Goal: Task Accomplishment & Management: Use online tool/utility

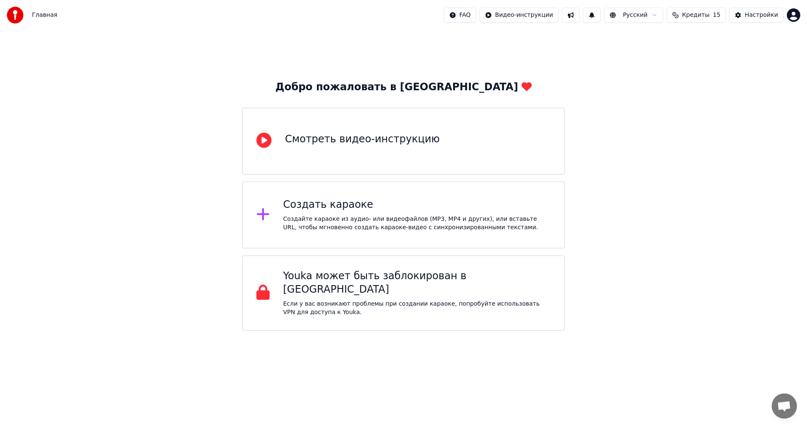
click at [407, 203] on div "Создать караоке" at bounding box center [417, 204] width 268 height 13
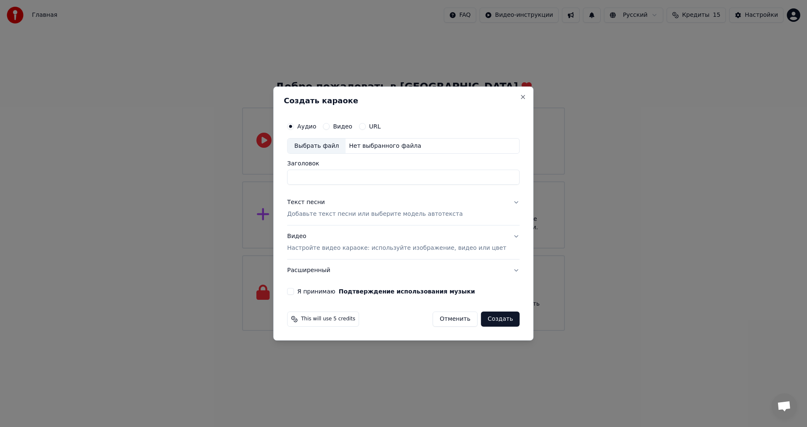
click at [331, 218] on p "Добавьте текст песни или выберите модель автотекста" at bounding box center [375, 214] width 176 height 8
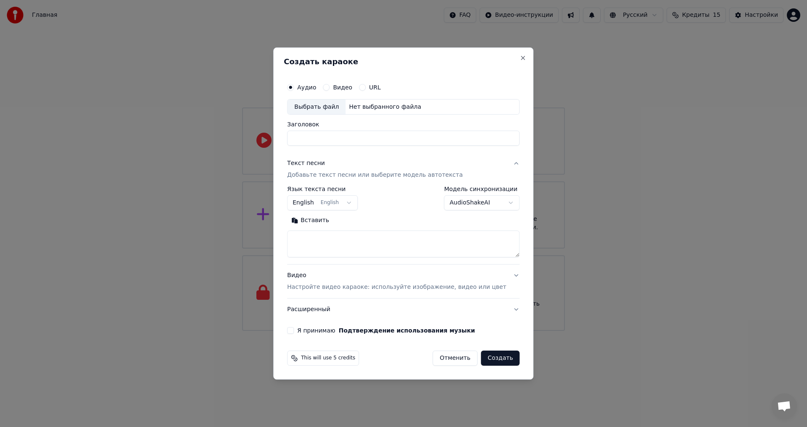
click at [315, 207] on button "English English" at bounding box center [322, 203] width 71 height 15
select select "**"
click at [322, 239] on textarea at bounding box center [403, 244] width 232 height 27
paste textarea "**********"
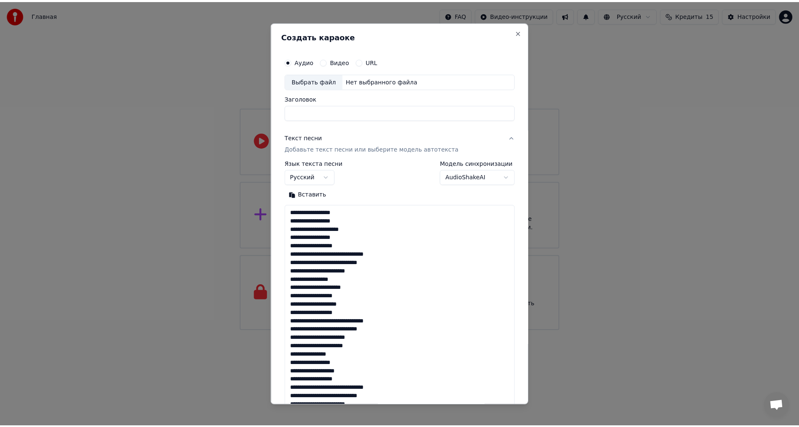
scroll to position [179, 0]
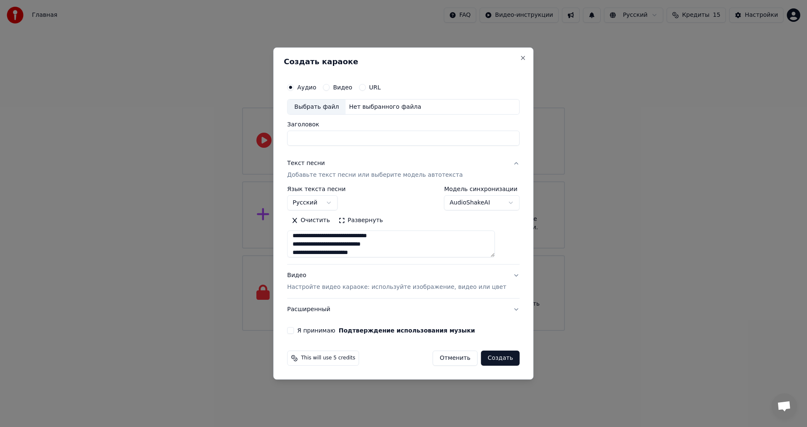
type textarea "**********"
click at [294, 331] on button "Я принимаю Подтверждение использования музыки" at bounding box center [290, 330] width 7 height 7
click at [376, 108] on div "Нет выбранного файла" at bounding box center [384, 107] width 79 height 8
type input "**********"
click at [305, 225] on button "Поиск" at bounding box center [305, 220] width 36 height 13
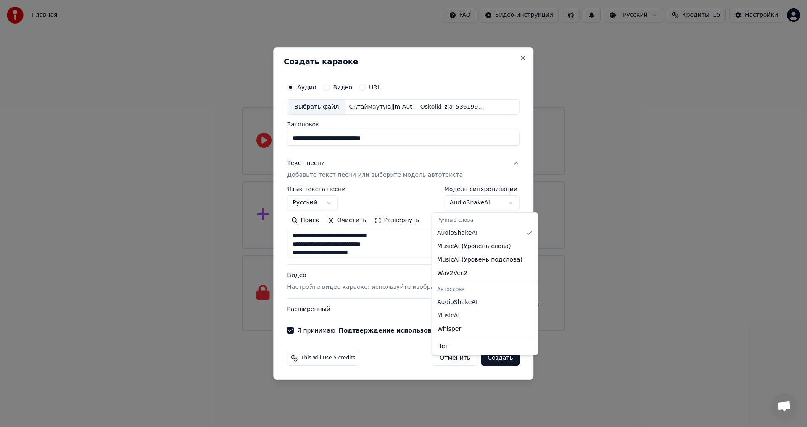
click at [468, 204] on body "**********" at bounding box center [403, 165] width 807 height 331
click at [487, 151] on body "**********" at bounding box center [403, 165] width 807 height 331
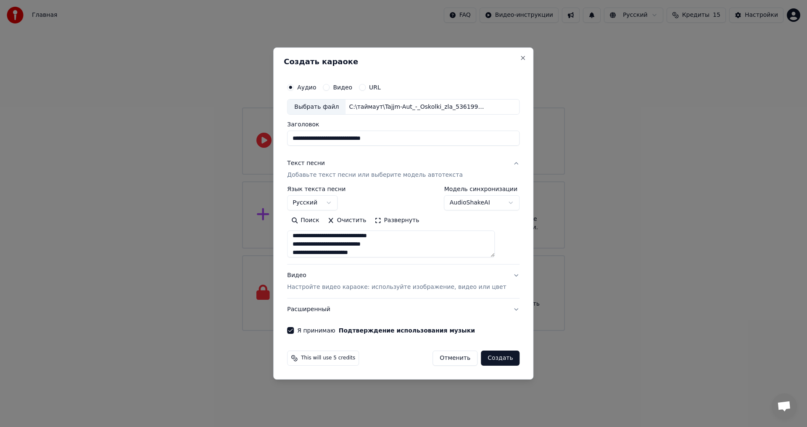
click at [501, 309] on button "Расширенный" at bounding box center [403, 310] width 232 height 22
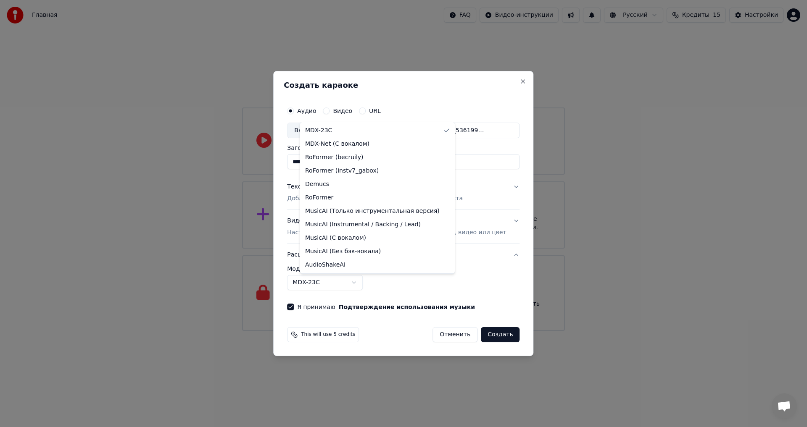
click at [330, 280] on body "**********" at bounding box center [403, 165] width 807 height 331
select select "**********"
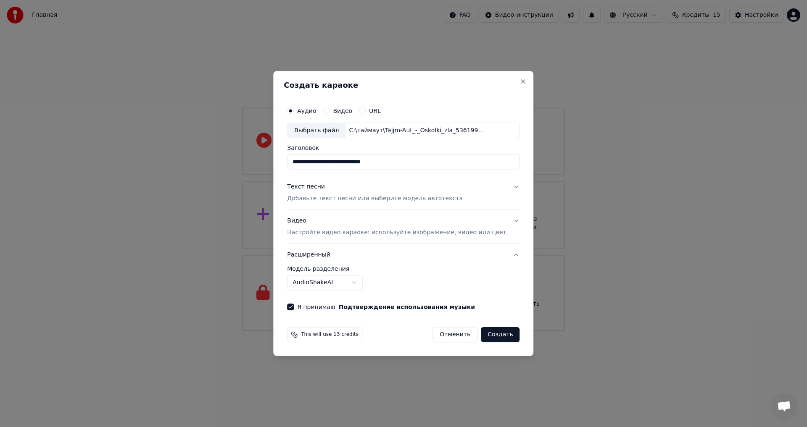
click at [487, 339] on button "Создать" at bounding box center [500, 334] width 39 height 15
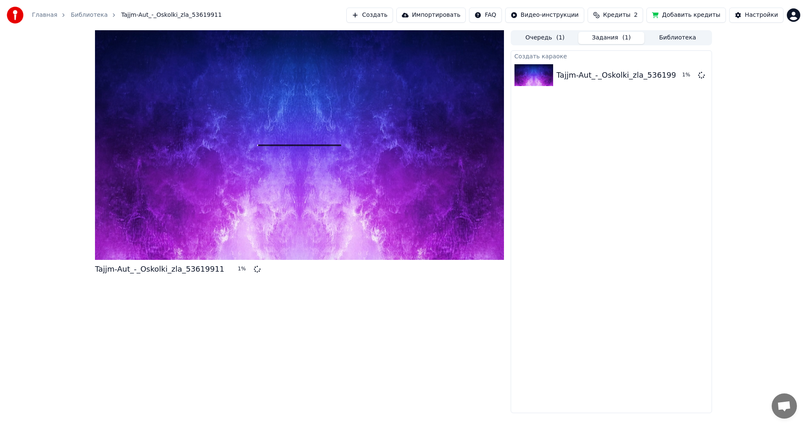
click at [599, 40] on button "Задания ( 1 )" at bounding box center [611, 38] width 66 height 12
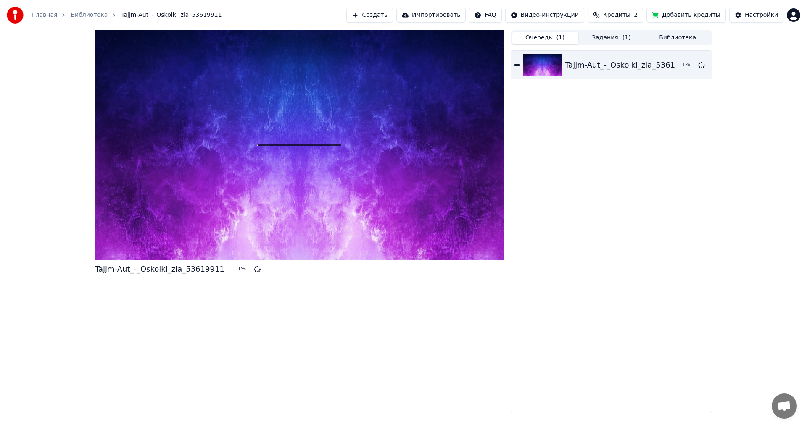
click at [547, 37] on button "Очередь ( 1 )" at bounding box center [545, 38] width 66 height 12
click at [600, 40] on button "Задания ( 1 )" at bounding box center [611, 38] width 66 height 12
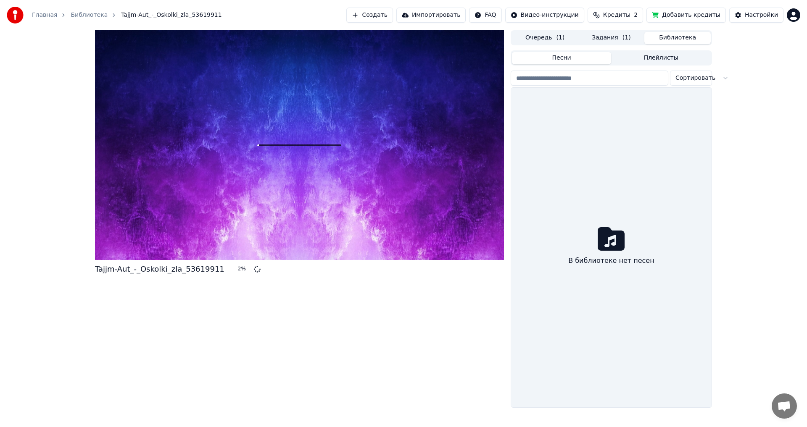
click at [688, 37] on button "Библиотека" at bounding box center [677, 38] width 66 height 12
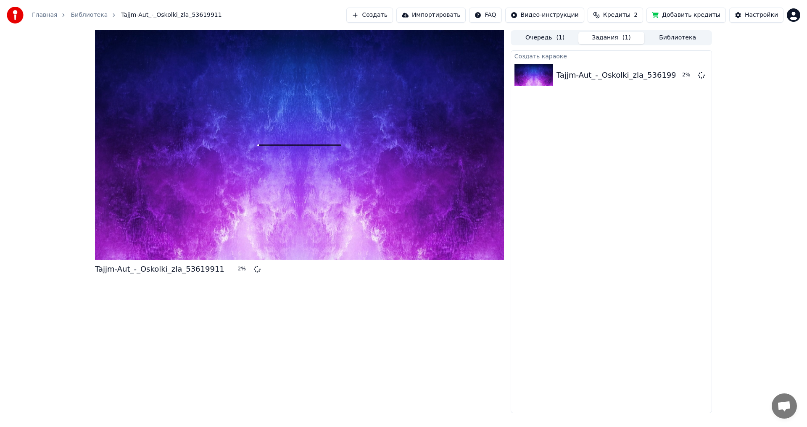
click at [622, 39] on span "( 1 )" at bounding box center [626, 38] width 8 height 8
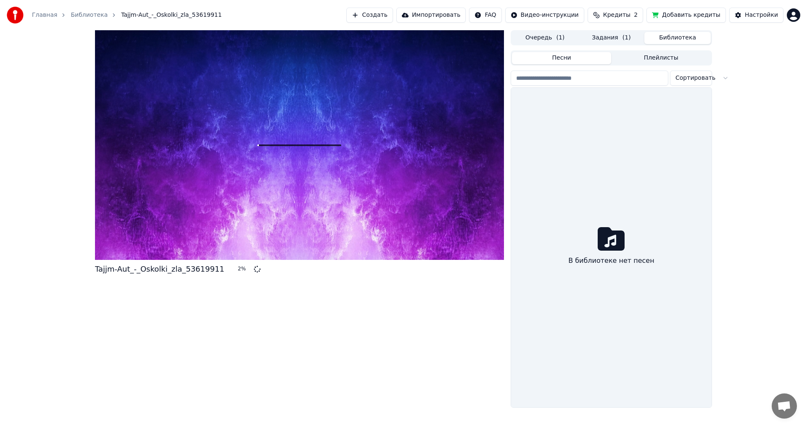
click at [674, 37] on button "Библиотека" at bounding box center [677, 38] width 66 height 12
drag, startPoint x: 589, startPoint y: 64, endPoint x: 583, endPoint y: 76, distance: 13.7
click at [589, 71] on div "Песни Плейлисты Сортировать В библиотеке нет песен" at bounding box center [610, 228] width 201 height 357
click at [573, 74] on input "search" at bounding box center [589, 78] width 158 height 15
click at [684, 81] on html "Главная Библиотека Tajjm-Aut_-_Oskolki_zla_53619911 Создать Импортировать FAQ В…" at bounding box center [403, 213] width 807 height 427
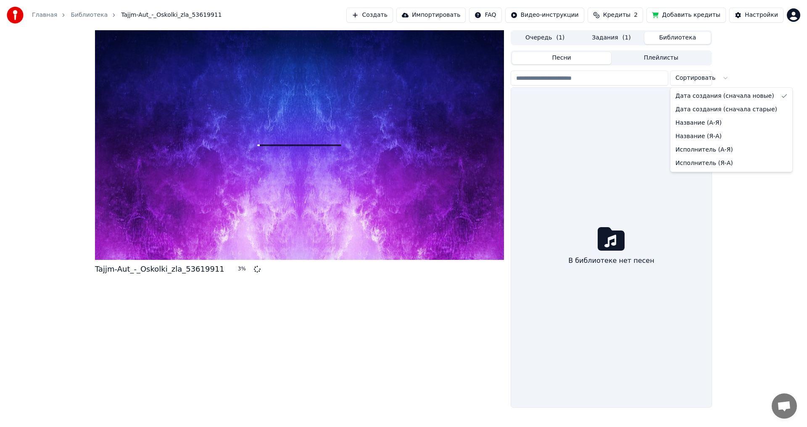
drag, startPoint x: 682, startPoint y: 110, endPoint x: 657, endPoint y: 87, distance: 34.2
click at [644, 83] on input "search" at bounding box center [589, 78] width 158 height 15
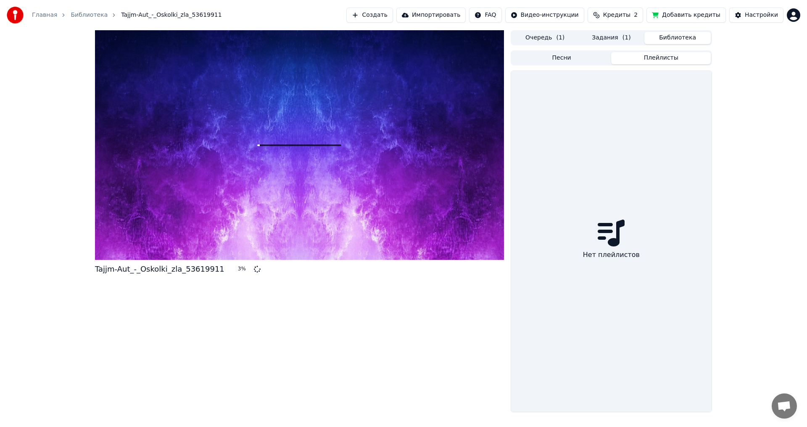
drag, startPoint x: 641, startPoint y: 62, endPoint x: 575, endPoint y: 50, distance: 67.0
click at [631, 60] on button "Плейлисты" at bounding box center [661, 58] width 100 height 12
click at [575, 50] on div "Песни Плейлисты" at bounding box center [610, 57] width 201 height 15
click at [555, 39] on button "Очередь ( 1 )" at bounding box center [545, 38] width 66 height 12
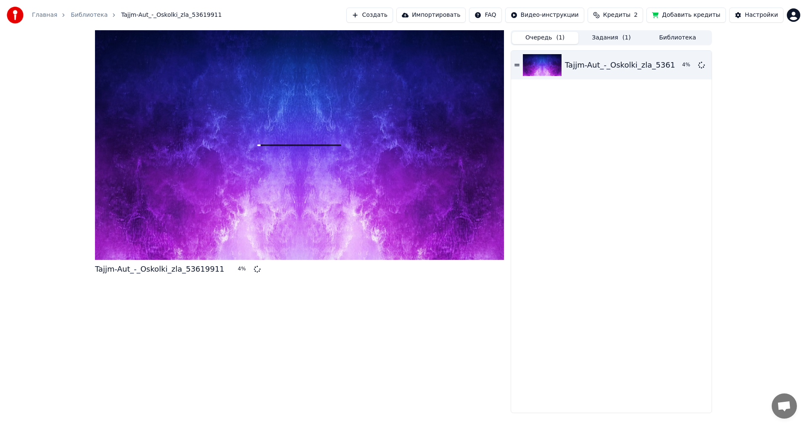
click at [614, 43] on button "Задания ( 1 )" at bounding box center [611, 38] width 66 height 12
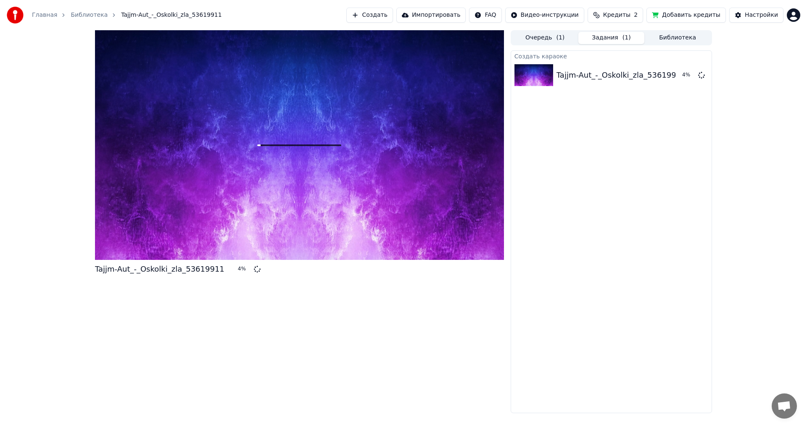
click at [559, 43] on button "Очередь ( 1 )" at bounding box center [545, 38] width 66 height 12
click at [618, 35] on button "Задания ( 1 )" at bounding box center [611, 38] width 66 height 12
click at [559, 41] on span "( 1 )" at bounding box center [560, 38] width 8 height 8
click at [612, 37] on button "Задания ( 1 )" at bounding box center [611, 38] width 66 height 12
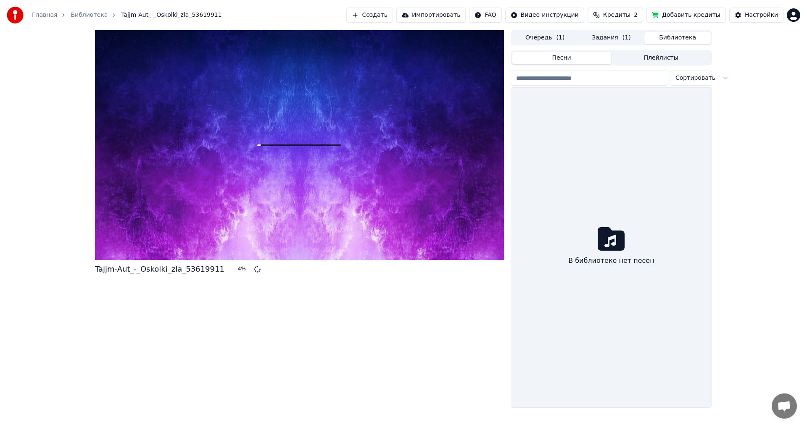
click at [669, 38] on button "Библиотека" at bounding box center [677, 38] width 66 height 12
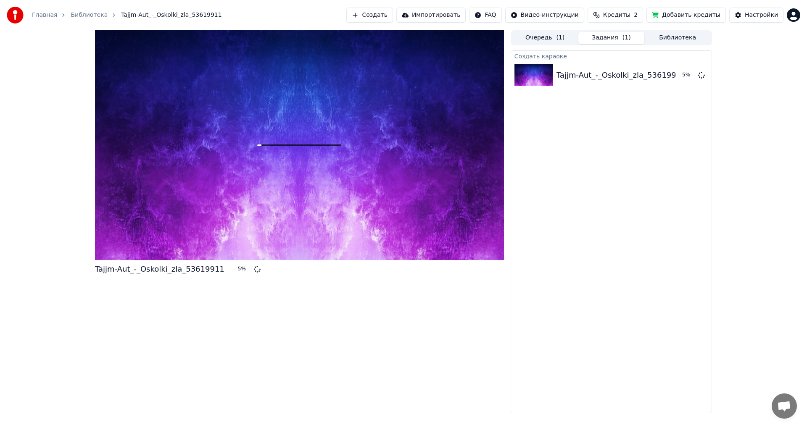
click at [624, 36] on span "( 1 )" at bounding box center [626, 38] width 8 height 8
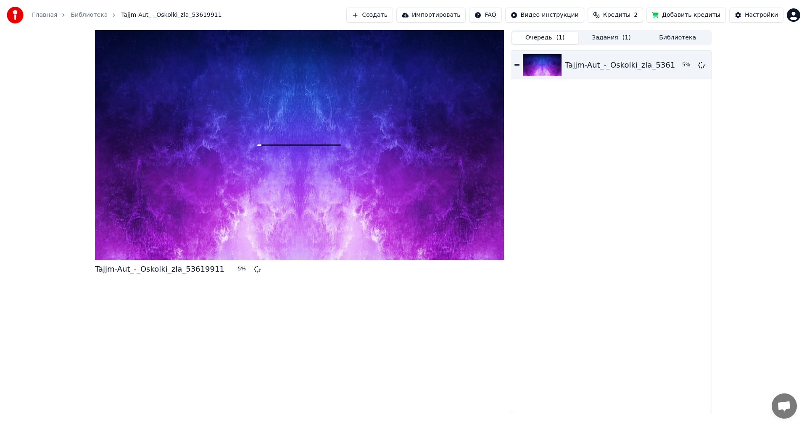
click at [555, 34] on button "Очередь ( 1 )" at bounding box center [545, 38] width 66 height 12
click at [521, 66] on div "Tajjm-Aut_-_Oskolki_zla_53619911 5 %" at bounding box center [611, 65] width 200 height 29
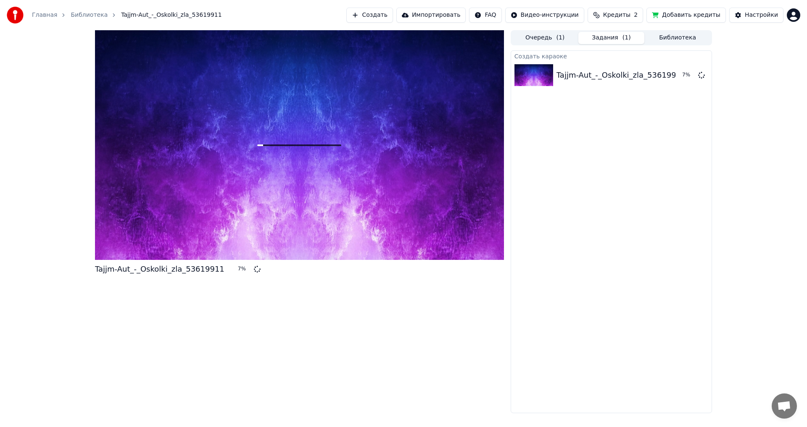
click at [617, 37] on button "Задания ( 1 )" at bounding box center [611, 38] width 66 height 12
click at [528, 41] on button "Очередь ( 1 )" at bounding box center [545, 38] width 66 height 12
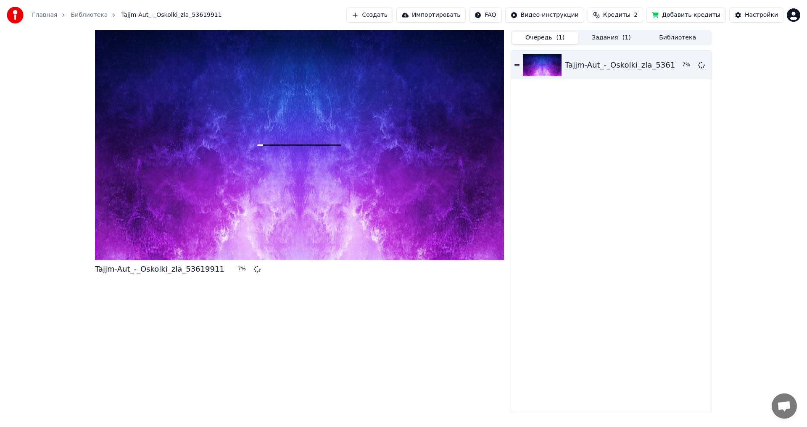
drag, startPoint x: 612, startPoint y: 39, endPoint x: 638, endPoint y: 37, distance: 26.2
click at [613, 39] on button "Задания ( 1 )" at bounding box center [611, 38] width 66 height 12
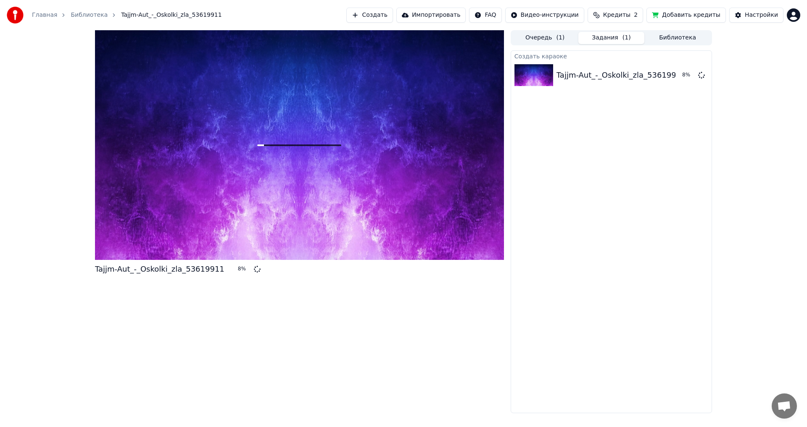
click at [692, 39] on button "Библиотека" at bounding box center [677, 38] width 66 height 12
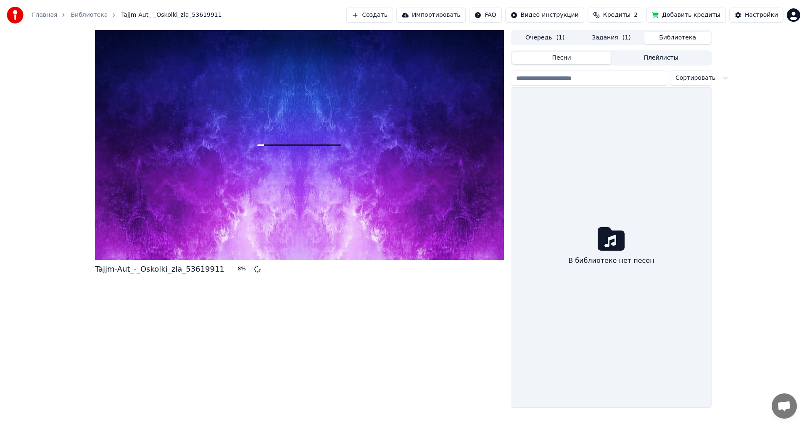
click at [622, 33] on button "Задания ( 1 )" at bounding box center [611, 38] width 66 height 12
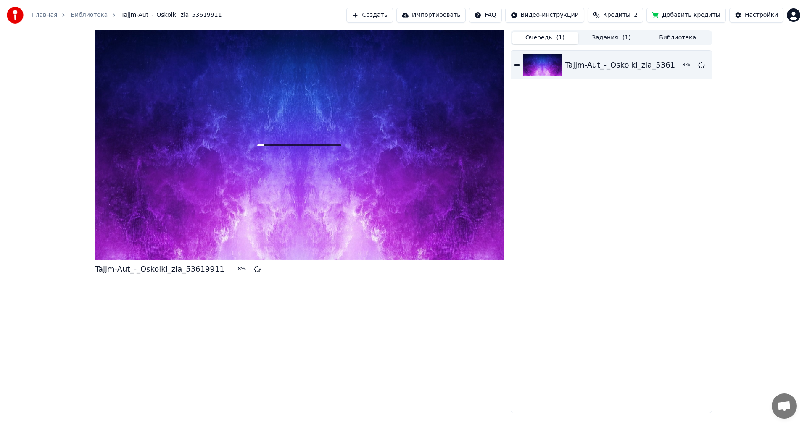
click at [549, 36] on button "Очередь ( 1 )" at bounding box center [545, 38] width 66 height 12
click at [615, 31] on div "Очередь ( 1 ) Задания ( 1 ) Библиотека" at bounding box center [610, 37] width 201 height 15
click at [610, 37] on button "Задания ( 1 )" at bounding box center [611, 38] width 66 height 12
click at [546, 36] on button "Очередь ( 1 )" at bounding box center [545, 38] width 66 height 12
click at [680, 37] on button "Библиотека" at bounding box center [677, 38] width 66 height 12
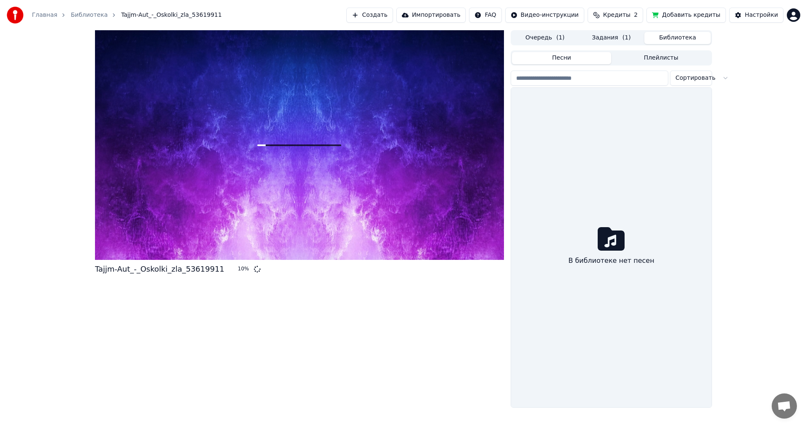
click at [622, 37] on span "( 1 )" at bounding box center [626, 38] width 8 height 8
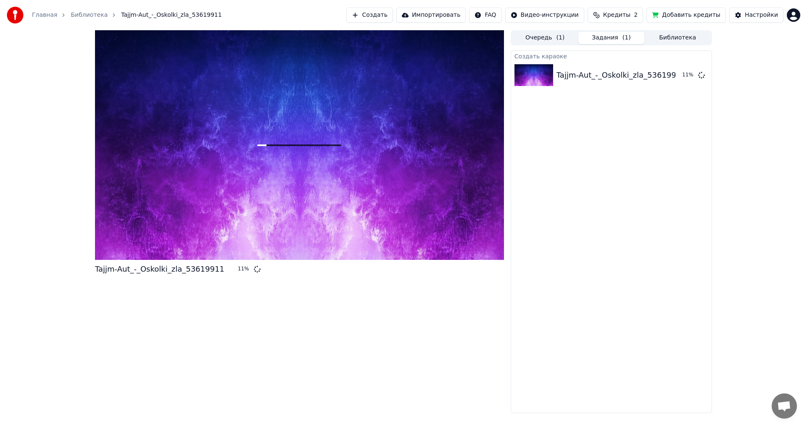
drag, startPoint x: 230, startPoint y: 270, endPoint x: 244, endPoint y: 270, distance: 14.7
click at [245, 270] on div "11 %" at bounding box center [247, 269] width 26 height 7
click at [86, 15] on link "Библиотека" at bounding box center [89, 15] width 37 height 8
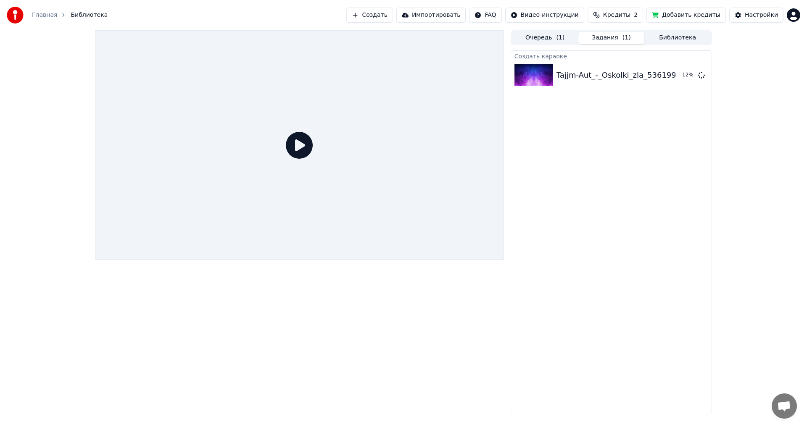
click at [79, 13] on span "Библиотека" at bounding box center [89, 15] width 37 height 8
click at [79, 16] on span "Библиотека" at bounding box center [89, 15] width 37 height 8
click at [39, 16] on link "Главная" at bounding box center [44, 15] width 25 height 8
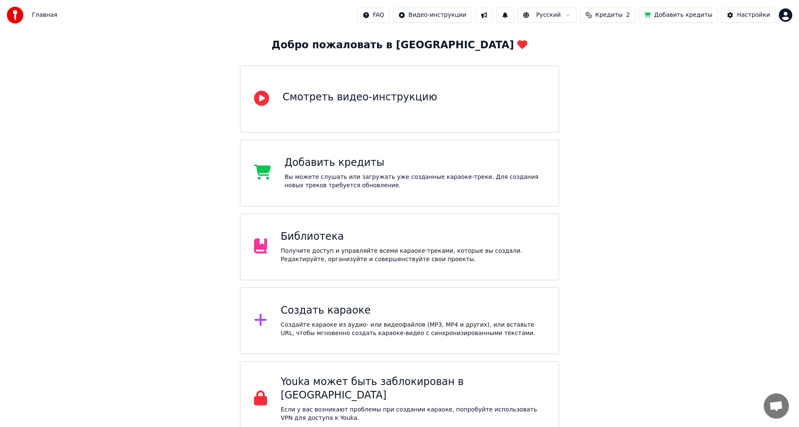
scroll to position [43, 0]
click at [335, 241] on div "Библиотека" at bounding box center [413, 235] width 265 height 13
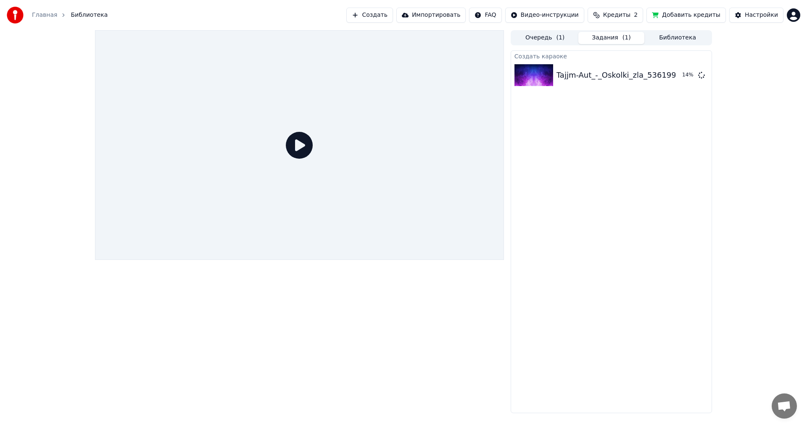
click at [547, 38] on button "Очередь ( 1 )" at bounding box center [545, 38] width 66 height 12
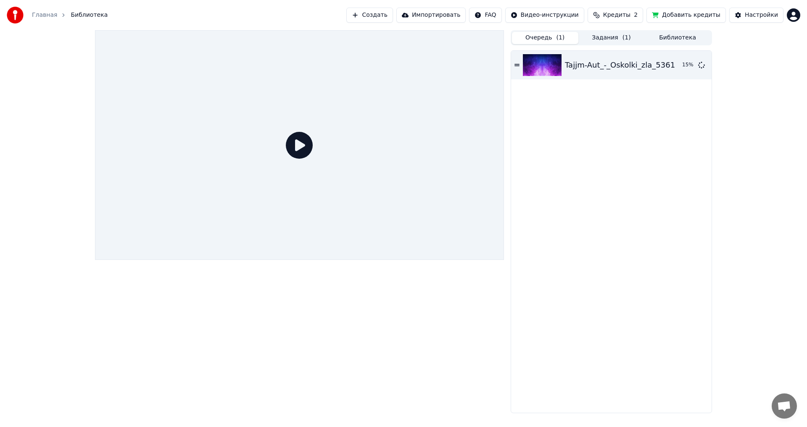
click at [608, 40] on button "Задания ( 1 )" at bounding box center [611, 38] width 66 height 12
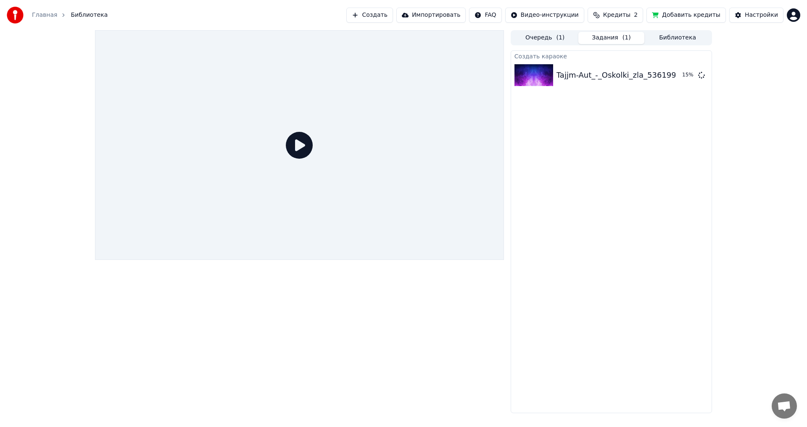
click at [675, 36] on button "Библиотека" at bounding box center [677, 38] width 66 height 12
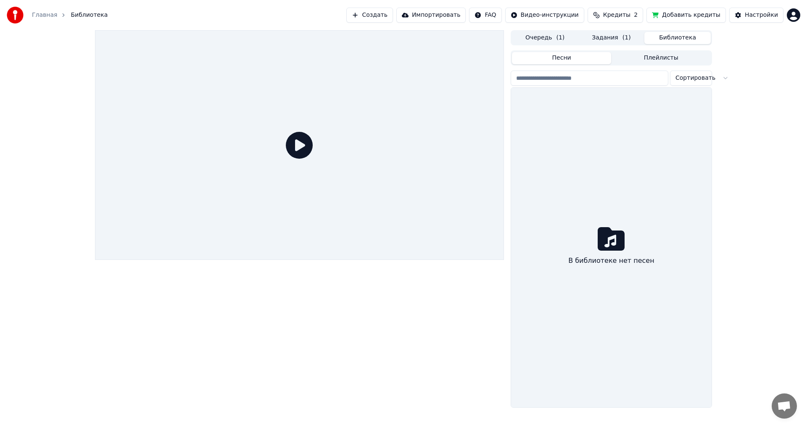
click at [541, 43] on button "Очередь ( 1 )" at bounding box center [545, 38] width 66 height 12
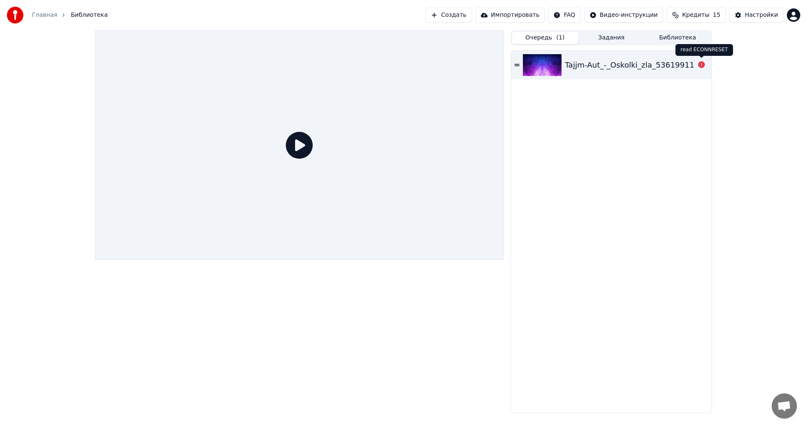
click at [703, 65] on icon at bounding box center [701, 64] width 7 height 7
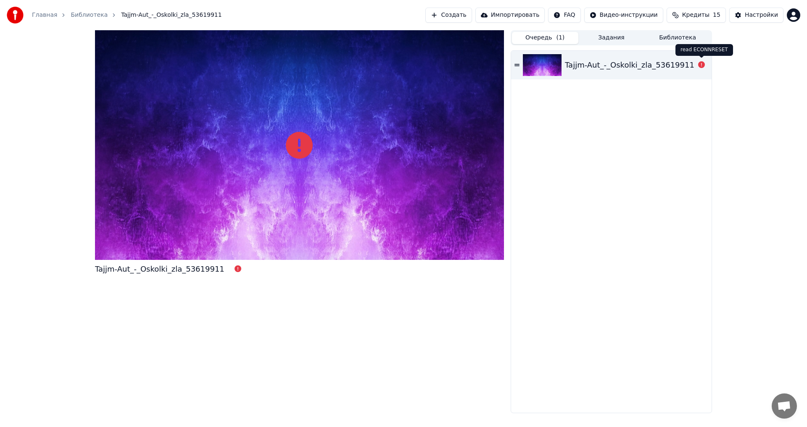
click at [701, 66] on icon at bounding box center [701, 64] width 7 height 7
